Goal: Task Accomplishment & Management: Complete application form

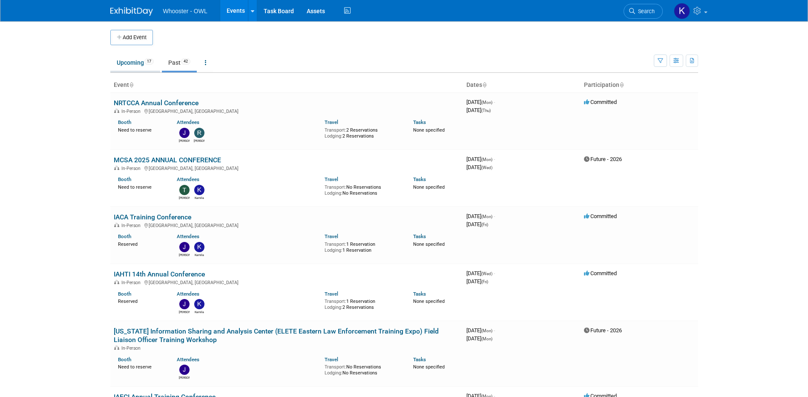
click at [147, 67] on link "Upcoming 17" at bounding box center [135, 63] width 50 height 16
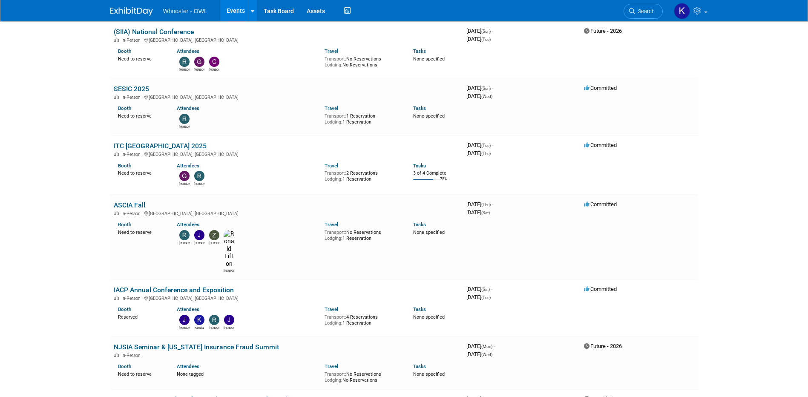
scroll to position [213, 0]
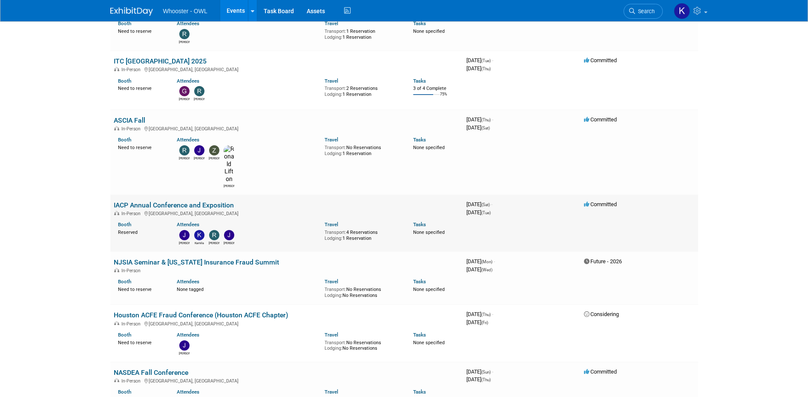
click at [167, 201] on link "IACP Annual Conference and Exposition" at bounding box center [174, 205] width 120 height 8
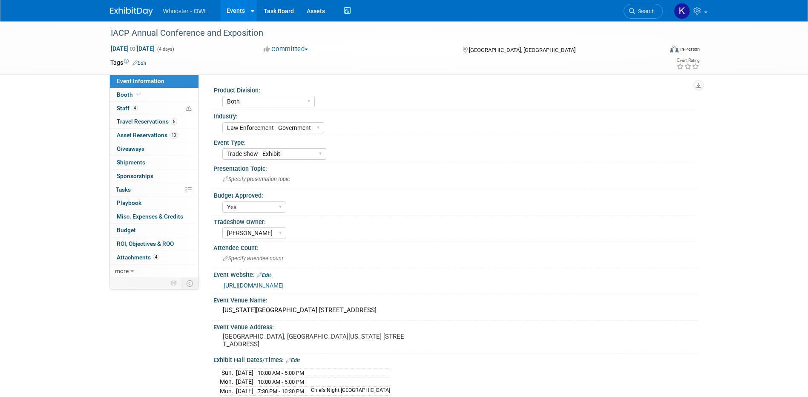
select select "Both"
select select "Law Enforcement - Government"
select select "Trade Show - Exhibit"
select select "Yes"
select select "[PERSON_NAME]"
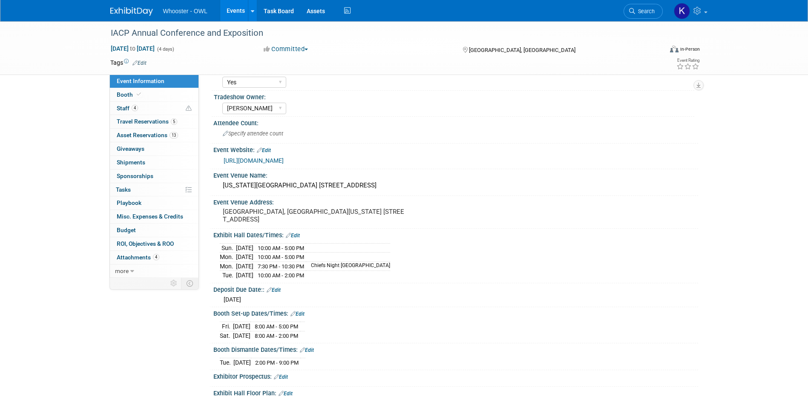
scroll to position [128, 0]
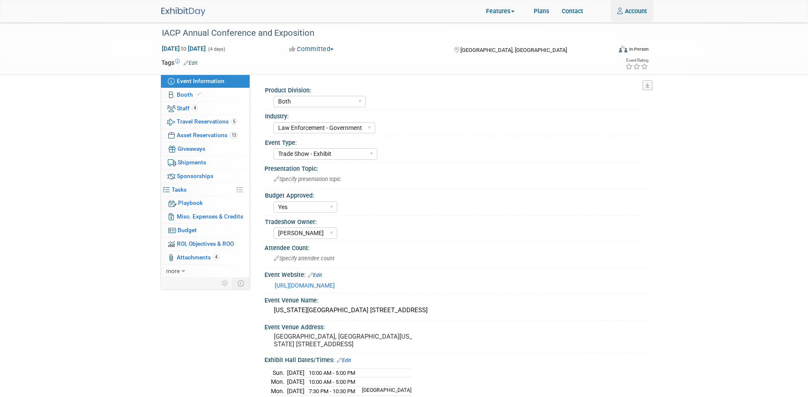
select select "Both"
select select "Law Enforcement - Government"
select select "Trade Show - Exhibit"
select select "Yes"
select select "[PERSON_NAME]"
